Goal: Check status

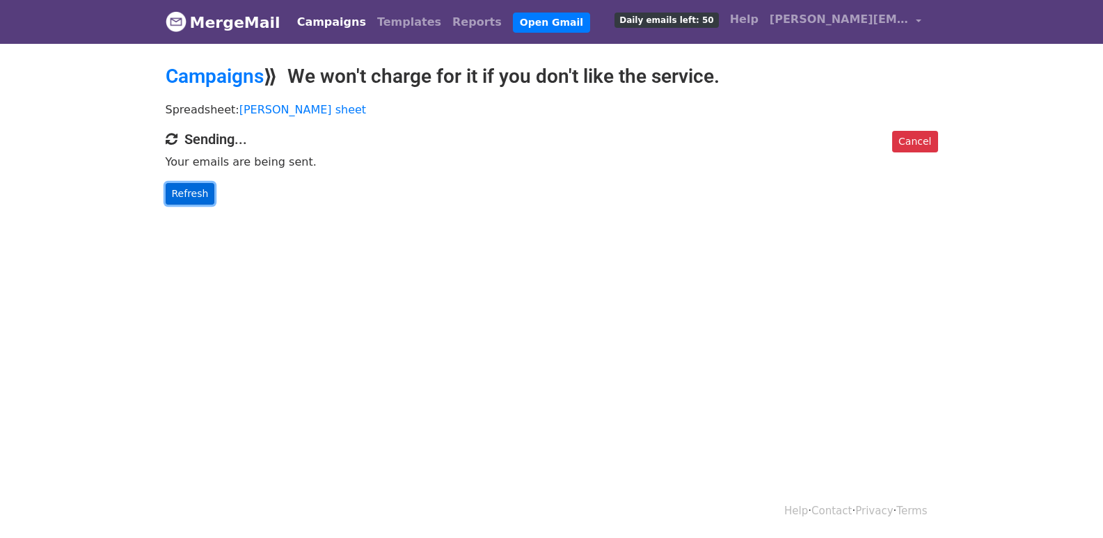
click at [193, 190] on link "Refresh" at bounding box center [190, 194] width 49 height 22
